Goal: Entertainment & Leisure: Consume media (video, audio)

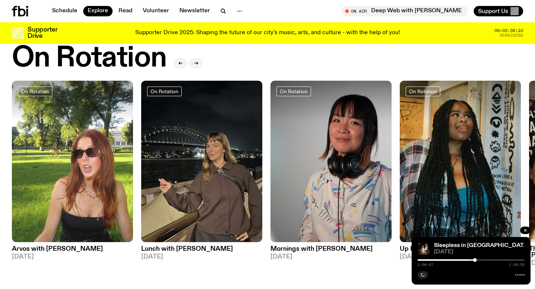
scroll to position [283, 0]
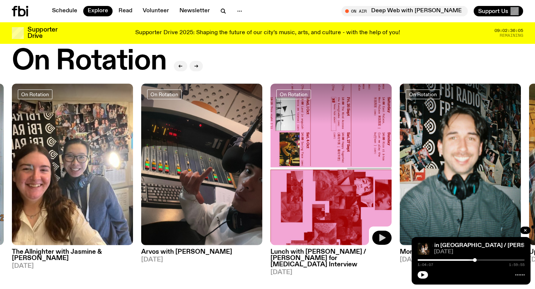
click at [384, 236] on icon "button" at bounding box center [382, 238] width 9 height 9
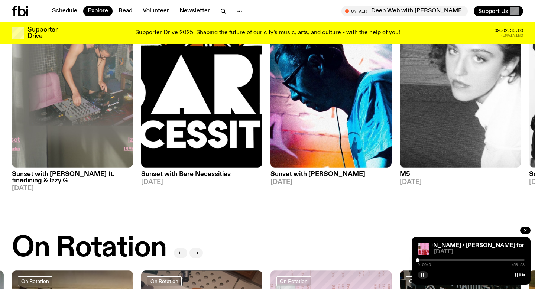
scroll to position [0, 0]
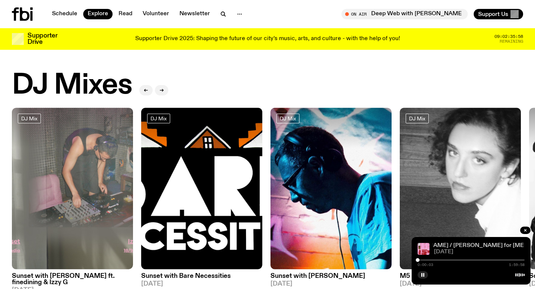
click at [472, 245] on link "Lunch with [PERSON_NAME] / [PERSON_NAME] for [MEDICAL_DATA] Interview" at bounding box center [479, 246] width 222 height 6
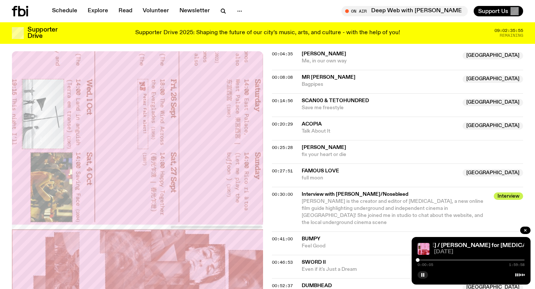
scroll to position [474, 0]
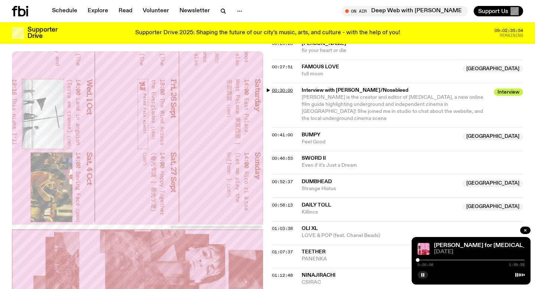
click at [290, 90] on span "00:30:00" at bounding box center [282, 90] width 21 height 6
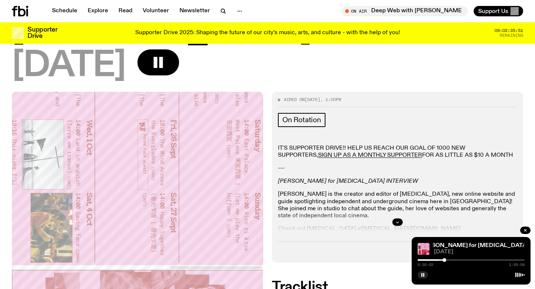
scroll to position [0, 0]
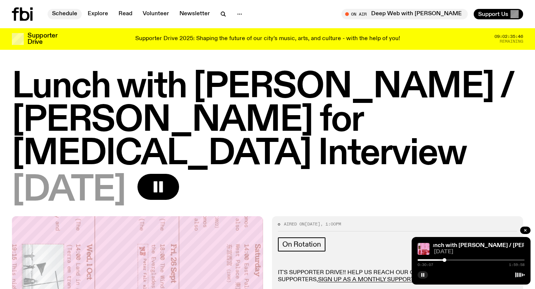
click at [70, 13] on link "Schedule" at bounding box center [65, 14] width 34 height 10
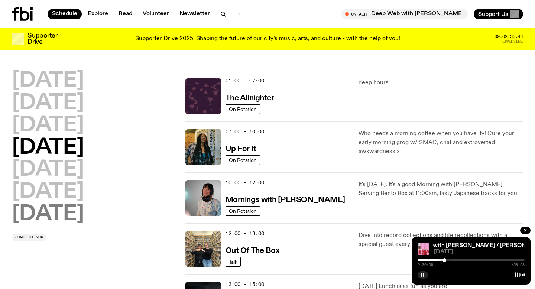
click at [66, 214] on h2 "[DATE]" at bounding box center [48, 214] width 72 height 21
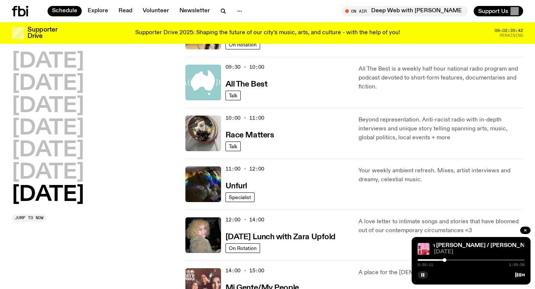
scroll to position [193, 0]
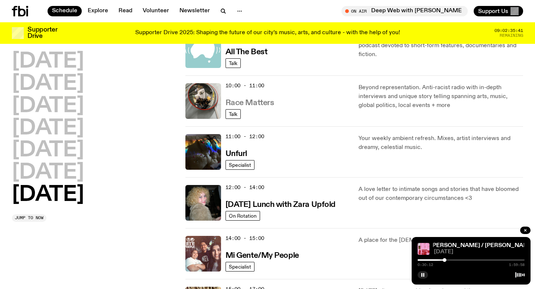
click at [247, 102] on h3 "Race Matters" at bounding box center [250, 103] width 49 height 8
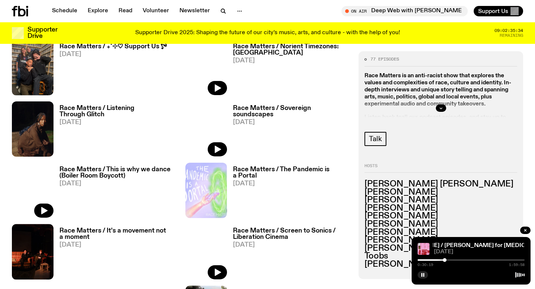
scroll to position [403, 0]
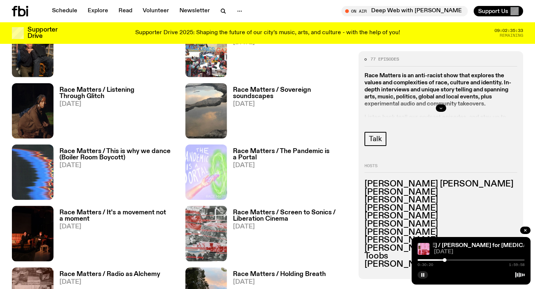
click at [442, 105] on button "button" at bounding box center [441, 107] width 10 height 7
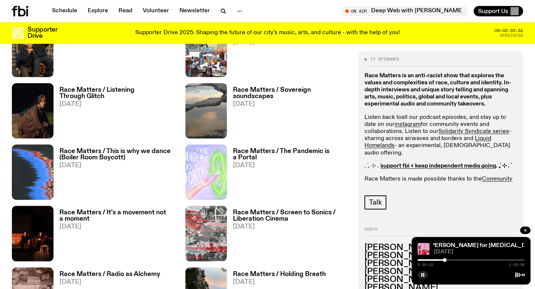
click at [431, 116] on link "all our podcast episodes" at bounding box center [434, 118] width 65 height 6
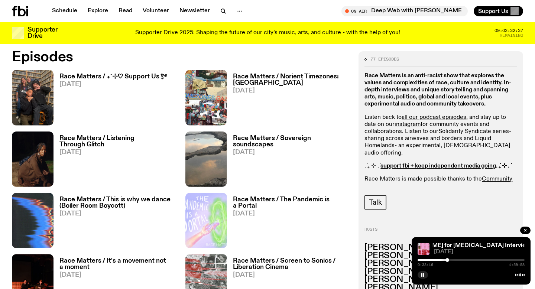
scroll to position [354, 0]
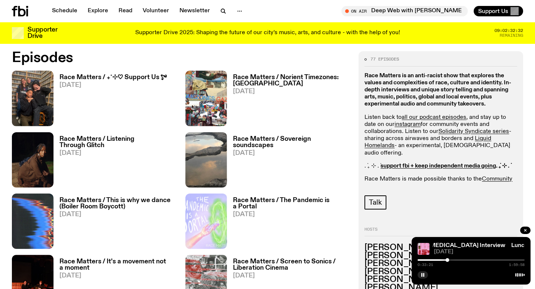
click at [155, 77] on h3 "Race Matters / ₊˚⊹♡ Support Us *ೃ༄" at bounding box center [112, 77] width 107 height 6
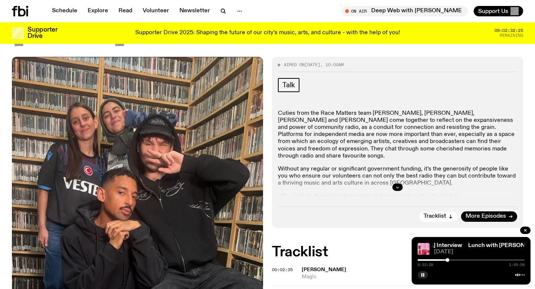
scroll to position [116, 0]
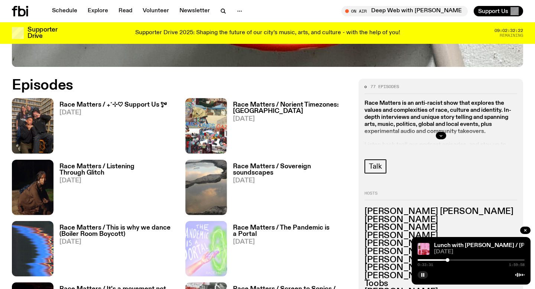
scroll to position [326, 0]
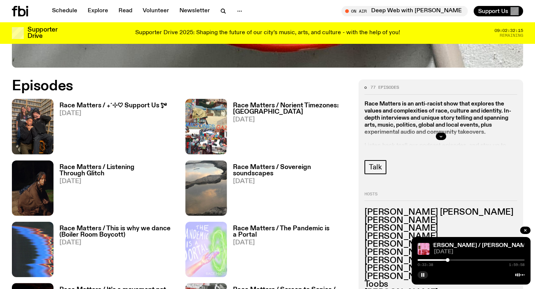
click at [135, 106] on h3 "Race Matters / ₊˚⊹♡ Support Us *ೃ༄" at bounding box center [112, 106] width 107 height 6
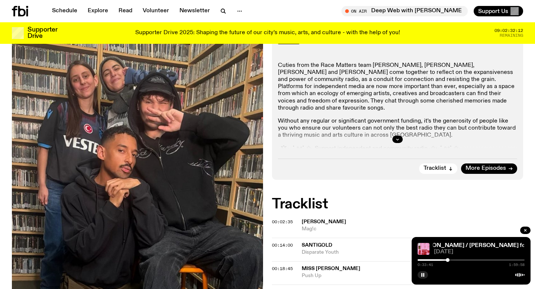
scroll to position [172, 0]
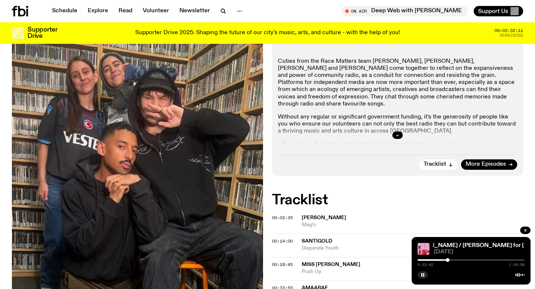
click at [399, 131] on div at bounding box center [397, 135] width 239 height 24
click at [397, 135] on icon "button" at bounding box center [398, 135] width 4 height 4
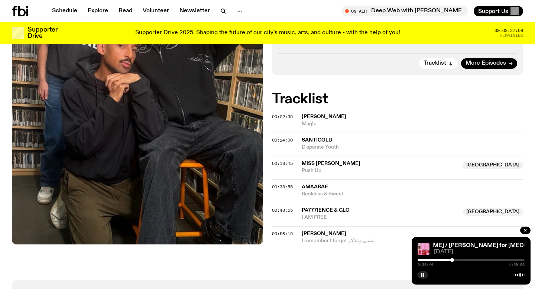
scroll to position [301, 0]
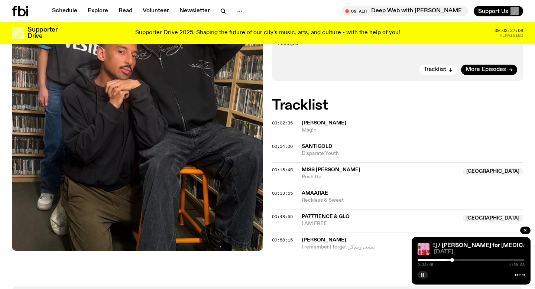
click at [424, 274] on rect "button" at bounding box center [424, 275] width 1 height 4
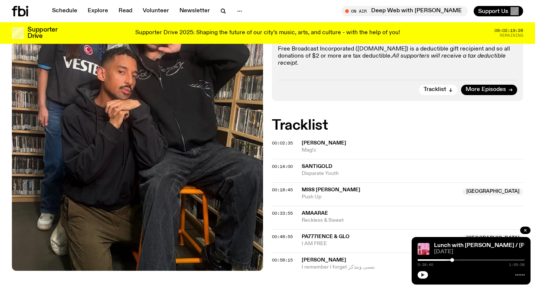
scroll to position [171, 0]
